Goal: Task Accomplishment & Management: Manage account settings

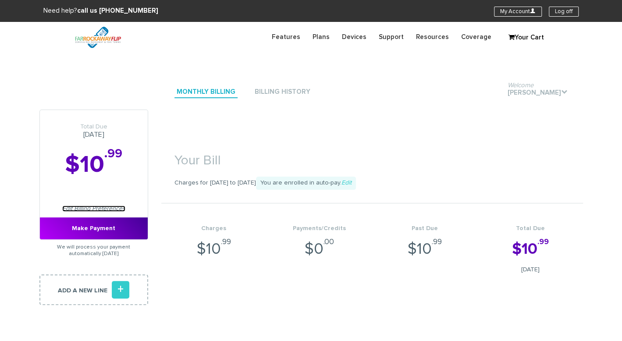
click at [81, 208] on link "Edit Billing Preferences" at bounding box center [93, 208] width 63 height 6
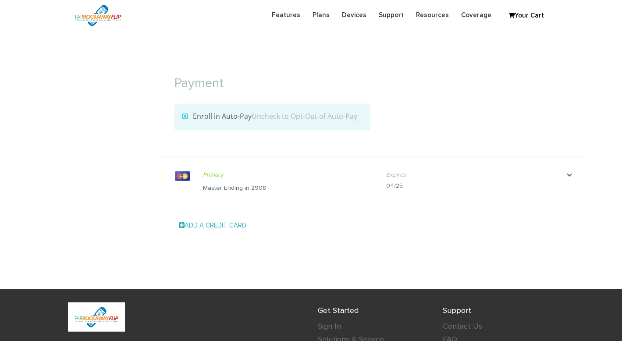
scroll to position [961, 0]
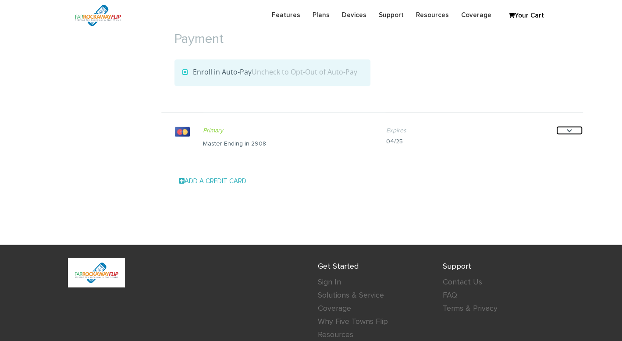
click at [566, 129] on icon "." at bounding box center [569, 130] width 26 height 9
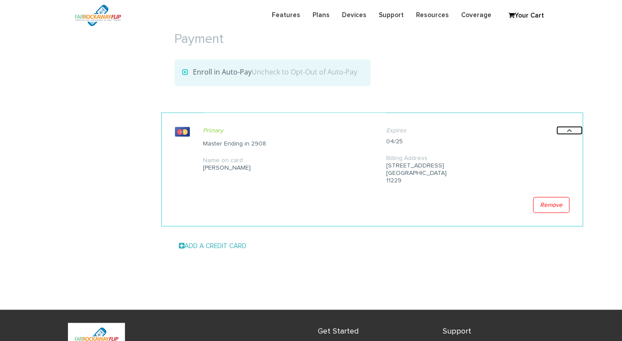
click at [572, 127] on icon "." at bounding box center [569, 130] width 26 height 9
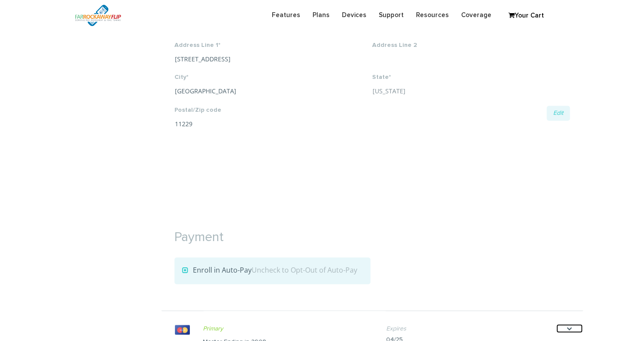
scroll to position [698, 0]
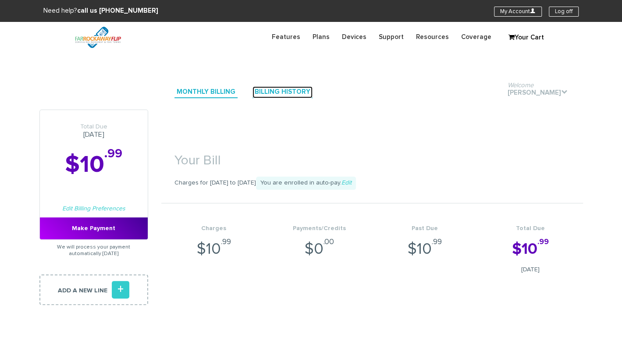
click at [279, 92] on link "Billing History" at bounding box center [282, 92] width 60 height 12
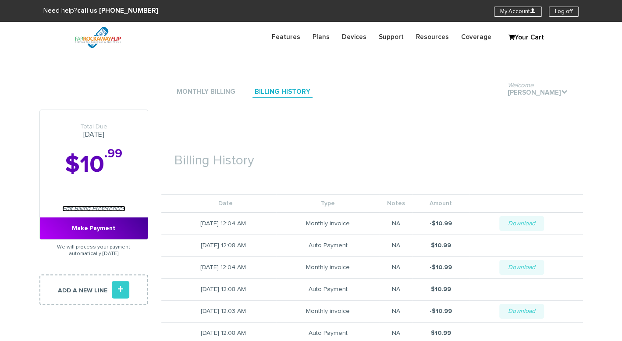
click at [93, 209] on link "Edit Billing Preferences" at bounding box center [93, 208] width 63 height 6
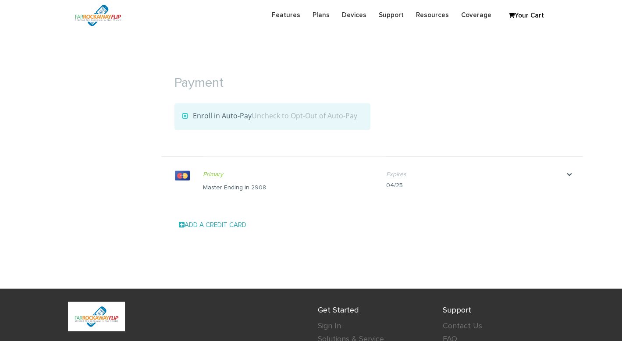
scroll to position [917, 0]
click at [205, 222] on link "Add a Credit Card" at bounding box center [212, 225] width 67 height 7
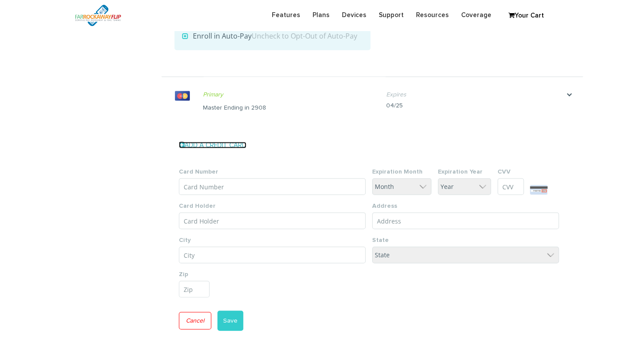
scroll to position [893, 0]
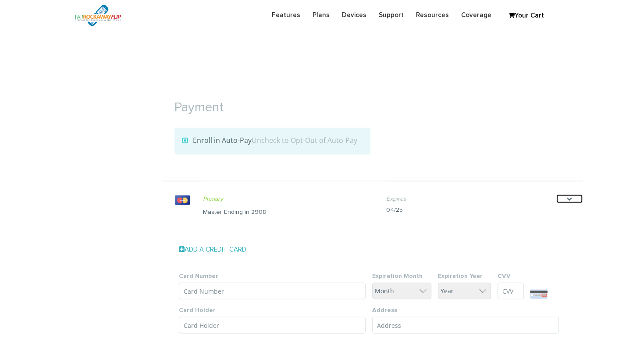
click at [568, 194] on icon "." at bounding box center [569, 198] width 26 height 9
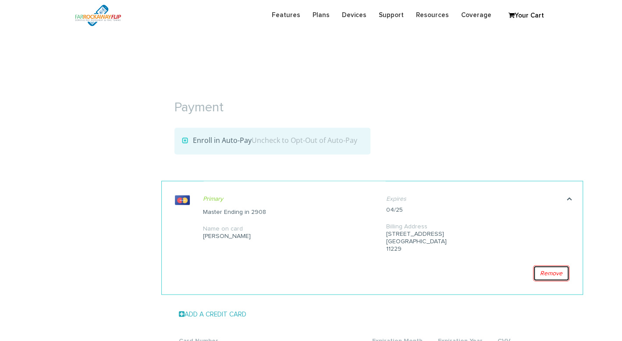
click at [549, 267] on link "Remove" at bounding box center [551, 273] width 36 height 16
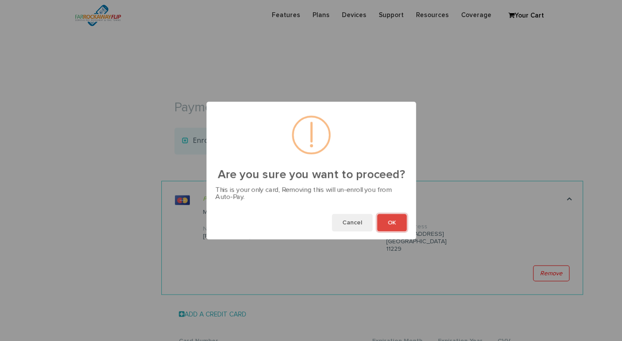
click at [397, 221] on button "OK" at bounding box center [392, 223] width 30 height 18
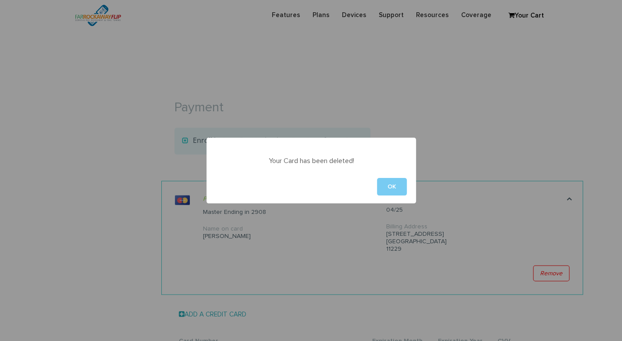
click at [403, 188] on button "OK" at bounding box center [392, 187] width 30 height 18
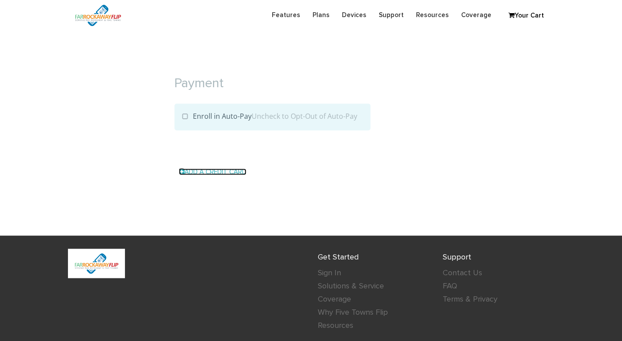
click at [218, 170] on link "Add a Credit Card" at bounding box center [212, 171] width 67 height 7
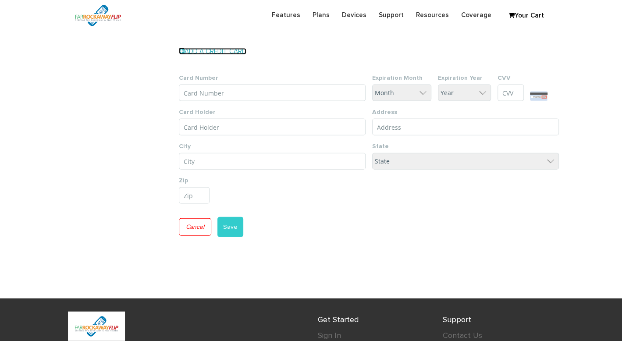
scroll to position [972, 0]
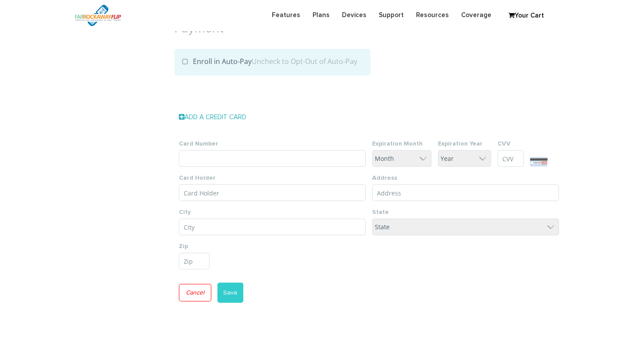
click at [262, 156] on input "Card Number" at bounding box center [272, 158] width 187 height 17
type input "5262 1901 3044 4707"
click at [417, 158] on select "Month 1 2 3 4 5 6 7 8 9 10 11 12" at bounding box center [401, 158] width 59 height 17
select select "2"
click at [372, 150] on select "Month 1 2 3 4 5 6 7 8 9 10 11 12" at bounding box center [401, 158] width 59 height 17
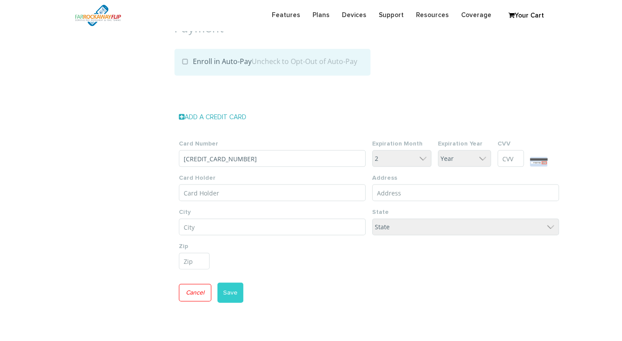
click at [446, 160] on select "Year 25 26 27 28 29 30 31 32 33 34 35" at bounding box center [464, 158] width 53 height 17
select select "30"
click at [438, 150] on select "Year 25 26 27 28 29 30 31 32 33 34 35" at bounding box center [464, 158] width 53 height 17
click at [513, 161] on input "CVV" at bounding box center [510, 158] width 26 height 17
drag, startPoint x: 247, startPoint y: 159, endPoint x: 182, endPoint y: 159, distance: 64.8
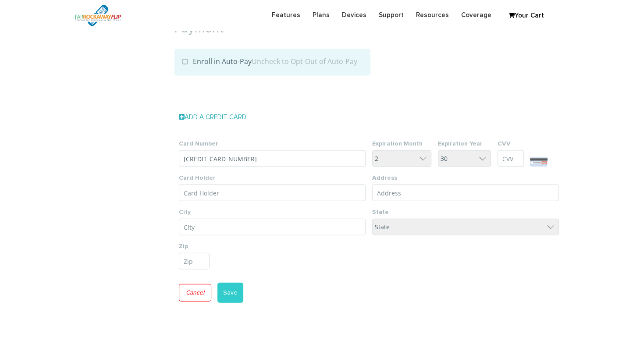
click at [182, 159] on input "5262 1901 3044 4707" at bounding box center [272, 158] width 187 height 17
click at [507, 156] on input "CVV" at bounding box center [510, 158] width 26 height 17
type input "932"
click at [571, 111] on div "Add a Credit Card Card Number 5262 1901 3044 4707 Expiration Month Month 1 2 3 …" at bounding box center [371, 209] width 421 height 214
click at [231, 190] on input "Card Holder" at bounding box center [272, 192] width 187 height 17
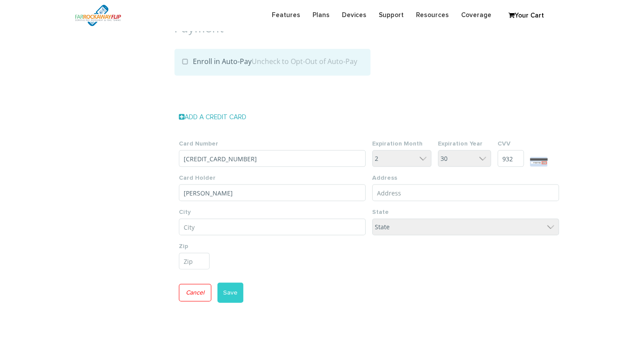
drag, startPoint x: 203, startPoint y: 192, endPoint x: 163, endPoint y: 191, distance: 39.9
click at [163, 191] on form "Card Number 5262 1901 3044 4707 Expiration Month Month 1 2 3 4 5 6 7 8 9 10 11 …" at bounding box center [371, 224] width 421 height 183
click at [206, 192] on input "Dluma I. Federman" at bounding box center [272, 192] width 187 height 17
click at [187, 190] on input "Baluma M. Federman" at bounding box center [272, 192] width 187 height 17
type input "Bluma M. Federman"
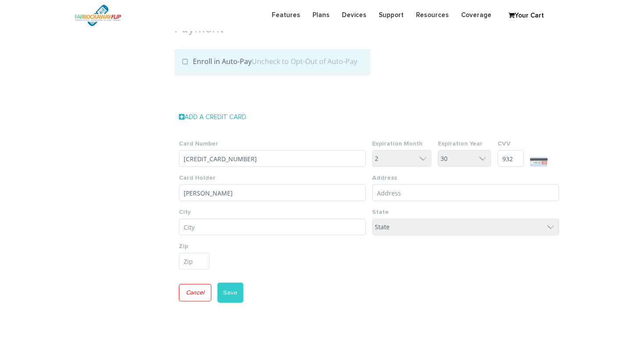
click at [279, 230] on input "City*" at bounding box center [272, 227] width 187 height 17
paste input "4502 18th ave"
type input "4502 18th ave"
drag, startPoint x: 246, startPoint y: 224, endPoint x: 155, endPoint y: 223, distance: 91.1
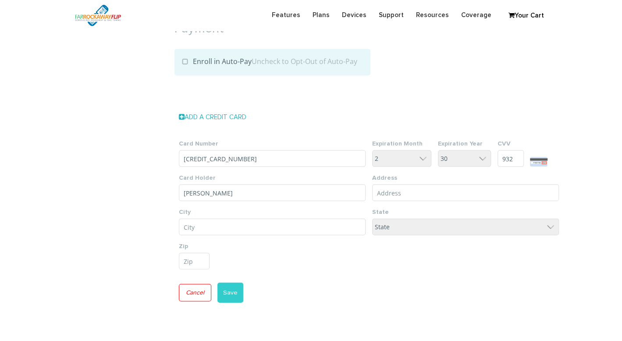
click at [400, 191] on input "Address Line 1*" at bounding box center [465, 192] width 187 height 17
type input "1315 AVE P"
click at [246, 226] on input "City*" at bounding box center [272, 227] width 187 height 17
type input "Brooklyn"
select select "NY"
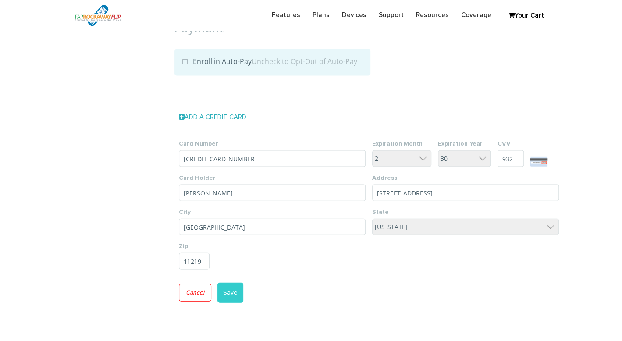
click at [270, 246] on ul "Card Number 5262 1901 3044 4707 Expiration Month Month 1 2 3 4 5 6 7 8 9 10 11 …" at bounding box center [372, 201] width 386 height 137
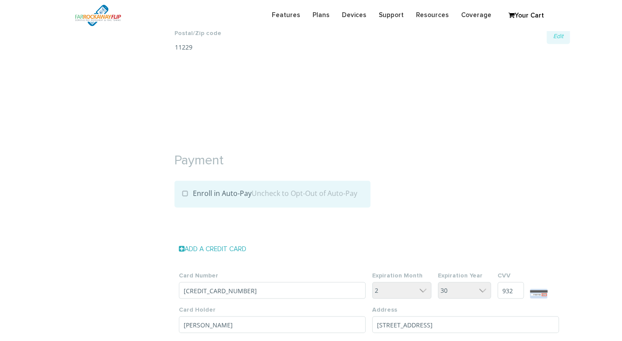
scroll to position [1059, 0]
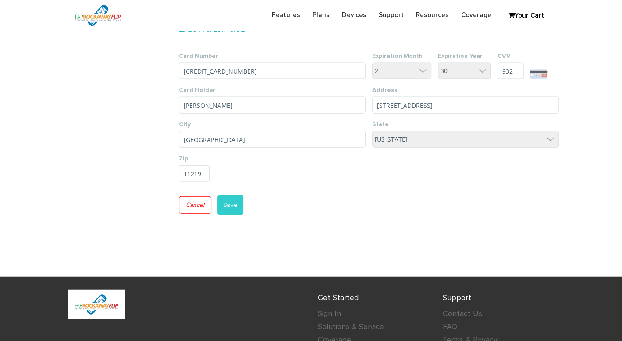
click at [195, 174] on input "11219" at bounding box center [194, 173] width 31 height 17
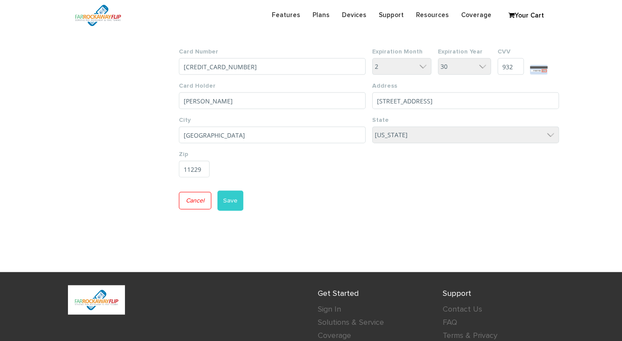
scroll to position [1103, 0]
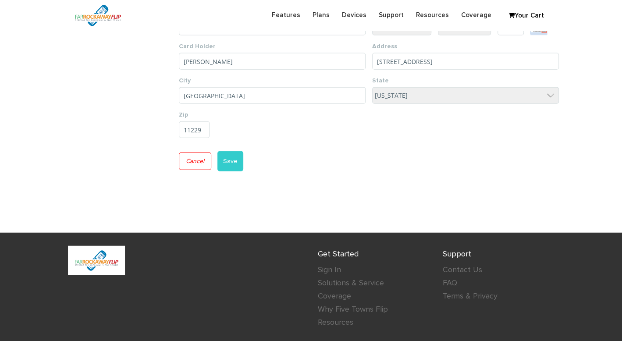
type input "11229"
click at [226, 157] on button "Save" at bounding box center [230, 161] width 26 height 20
